Goal: Information Seeking & Learning: Learn about a topic

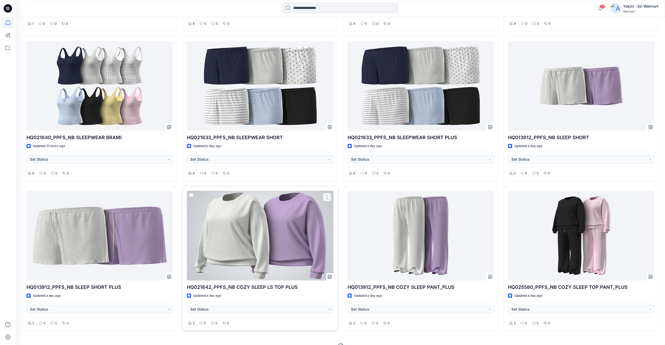
scroll to position [327, 0]
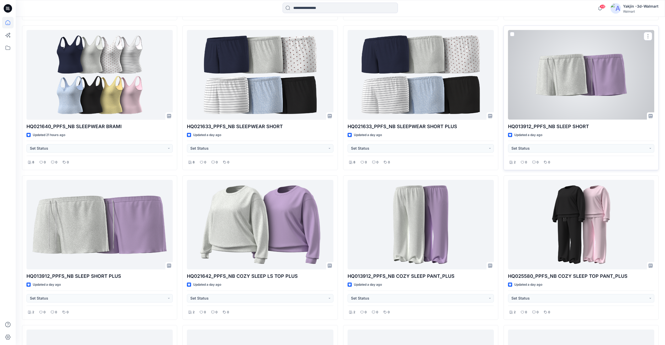
click at [566, 90] on div at bounding box center [581, 74] width 146 height 89
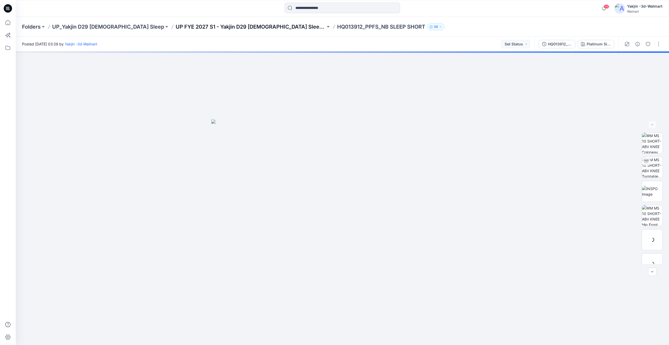
click at [232, 25] on p "UP FYE 2027 S1 - Yakjin D29 [DEMOGRAPHIC_DATA] Sleepwear" at bounding box center [251, 26] width 150 height 7
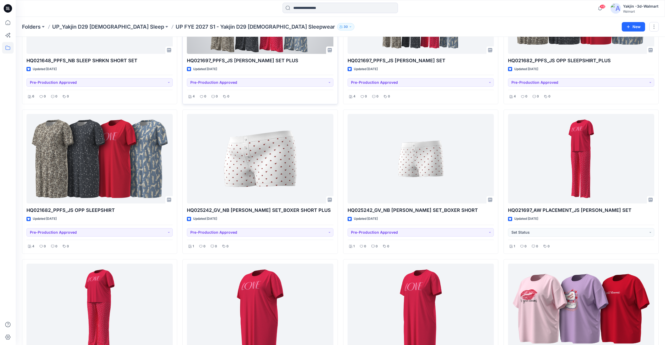
scroll to position [700, 0]
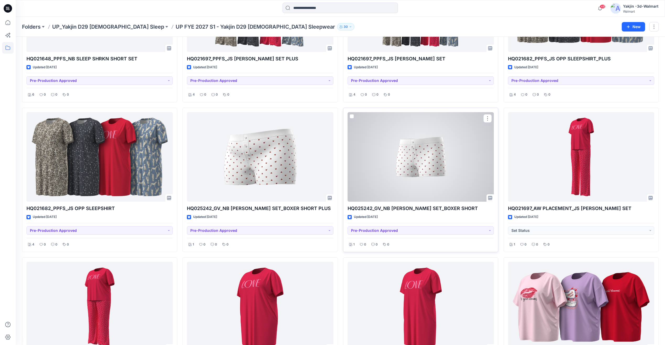
click at [441, 160] on div at bounding box center [421, 156] width 146 height 89
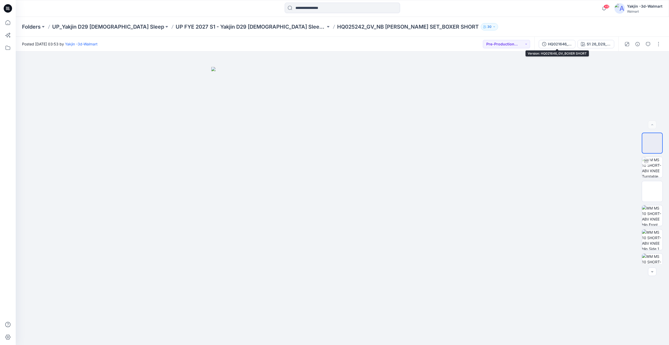
click at [557, 46] on div "HQ021646_GV_BOXER SHORT" at bounding box center [560, 44] width 24 height 6
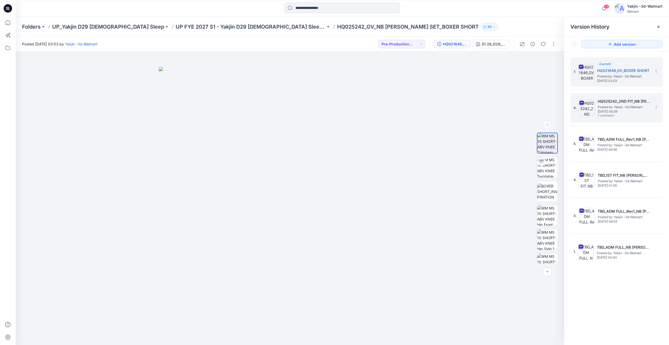
click at [627, 116] on span "1 comment" at bounding box center [616, 116] width 37 height 4
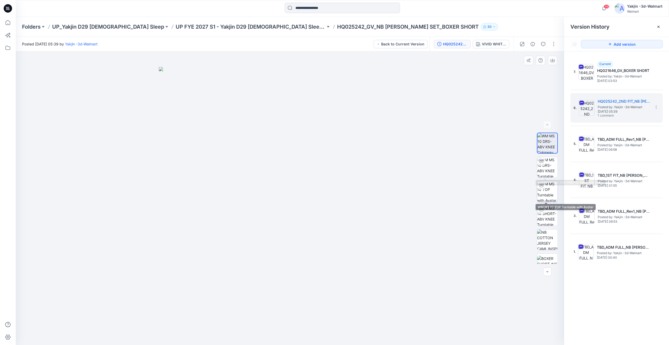
click at [547, 195] on img at bounding box center [547, 191] width 20 height 20
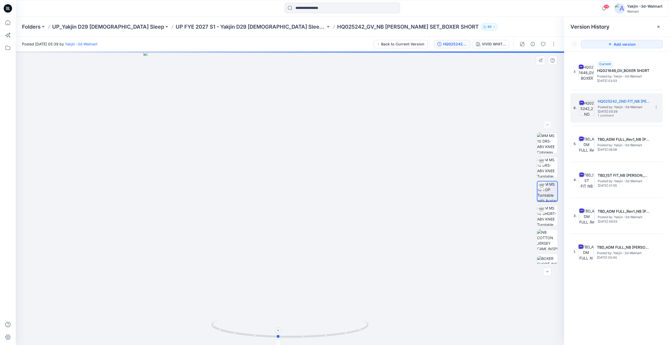
drag, startPoint x: 333, startPoint y: 322, endPoint x: 304, endPoint y: 324, distance: 28.4
click at [304, 324] on icon at bounding box center [290, 329] width 159 height 20
drag, startPoint x: 334, startPoint y: 322, endPoint x: 302, endPoint y: 323, distance: 31.5
click at [302, 323] on icon at bounding box center [290, 329] width 159 height 20
drag, startPoint x: 333, startPoint y: 322, endPoint x: 309, endPoint y: 323, distance: 23.4
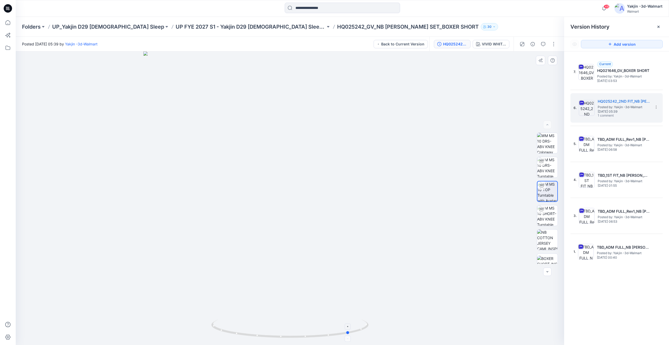
click at [309, 323] on icon at bounding box center [290, 329] width 159 height 20
drag, startPoint x: 352, startPoint y: 321, endPoint x: 334, endPoint y: 323, distance: 17.7
click at [294, 324] on icon at bounding box center [290, 329] width 159 height 20
drag, startPoint x: 294, startPoint y: 327, endPoint x: 285, endPoint y: 327, distance: 8.4
click at [285, 327] on icon at bounding box center [290, 329] width 159 height 20
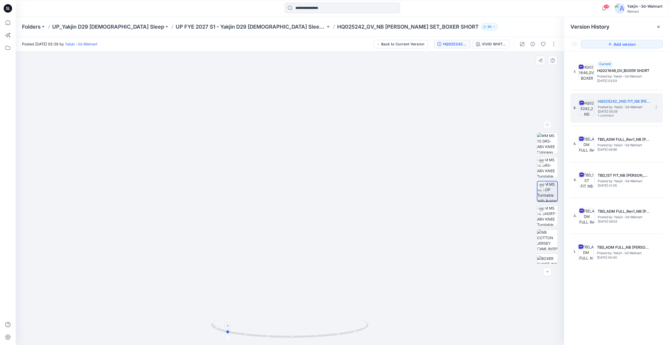
drag, startPoint x: 284, startPoint y: 329, endPoint x: 262, endPoint y: 326, distance: 21.8
click at [262, 326] on icon at bounding box center [290, 329] width 159 height 20
drag, startPoint x: 264, startPoint y: 321, endPoint x: 244, endPoint y: 325, distance: 20.9
click at [244, 325] on icon at bounding box center [290, 329] width 159 height 20
drag, startPoint x: 199, startPoint y: 318, endPoint x: 202, endPoint y: 318, distance: 3.7
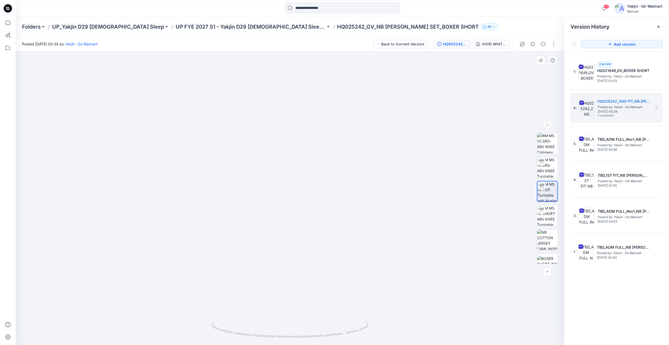
click at [201, 318] on img at bounding box center [289, 194] width 305 height 299
drag, startPoint x: 301, startPoint y: 318, endPoint x: 269, endPoint y: 319, distance: 32.0
click at [269, 319] on div at bounding box center [290, 197] width 549 height 293
drag, startPoint x: 300, startPoint y: 321, endPoint x: 265, endPoint y: 321, distance: 34.9
click at [265, 321] on icon at bounding box center [290, 329] width 159 height 20
